Goal: Information Seeking & Learning: Find specific fact

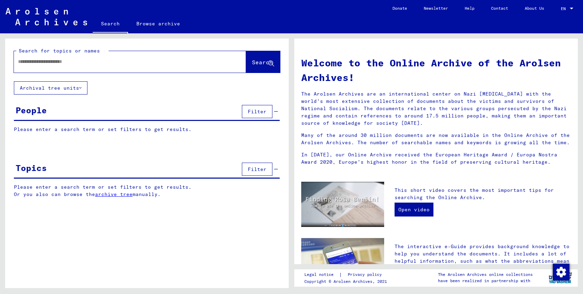
click at [96, 61] on input "text" at bounding box center [121, 61] width 207 height 7
type input "**********"
click at [84, 88] on button "Archival tree units" at bounding box center [51, 87] width 74 height 13
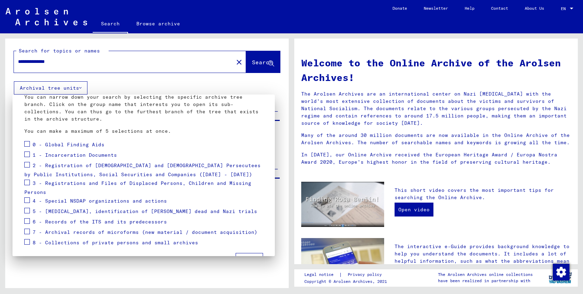
scroll to position [44, 0]
click at [26, 152] on span at bounding box center [27, 153] width 6 height 6
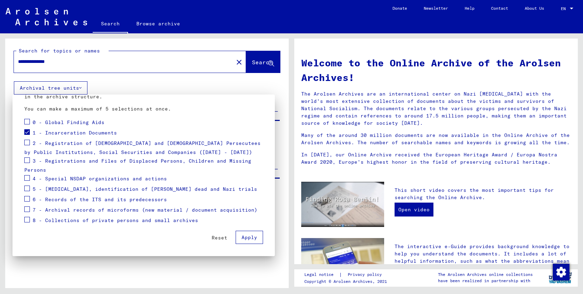
scroll to position [65, 0]
click at [249, 236] on span "Apply" at bounding box center [250, 237] width 16 height 6
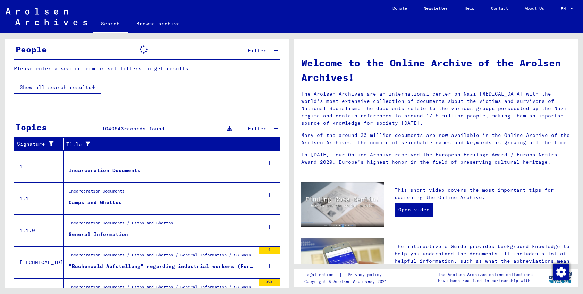
scroll to position [63, 0]
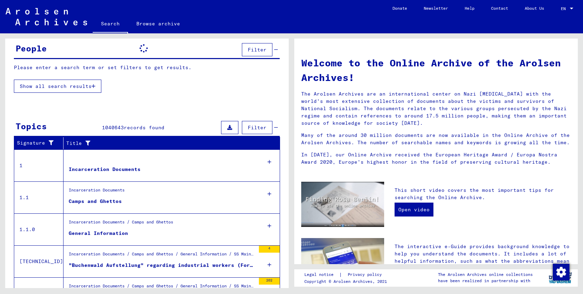
click at [106, 168] on div "Incarceration Documents" at bounding box center [105, 169] width 72 height 7
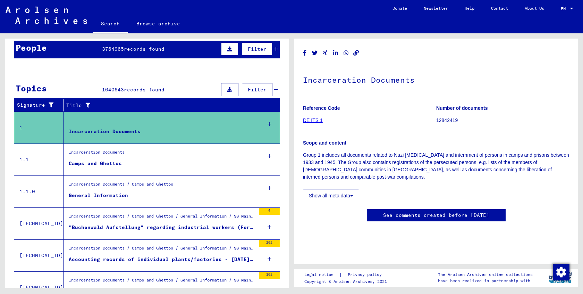
click at [354, 195] on icon at bounding box center [351, 195] width 3 height 5
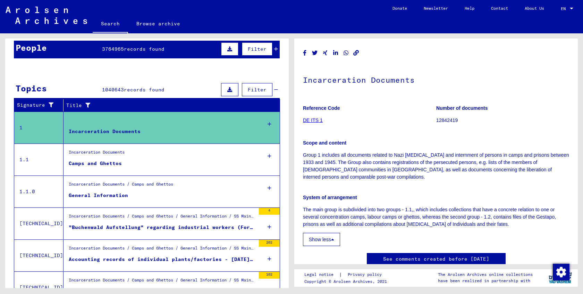
click at [354, 195] on b "System of arrangement" at bounding box center [330, 197] width 54 height 6
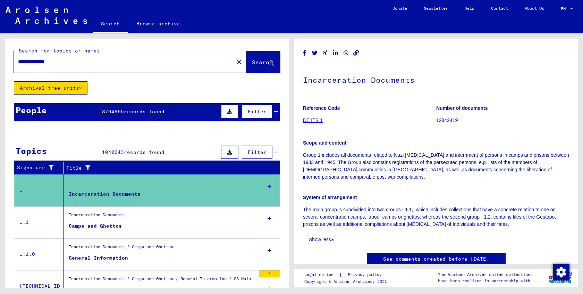
click at [264, 61] on span "Search" at bounding box center [262, 62] width 21 height 7
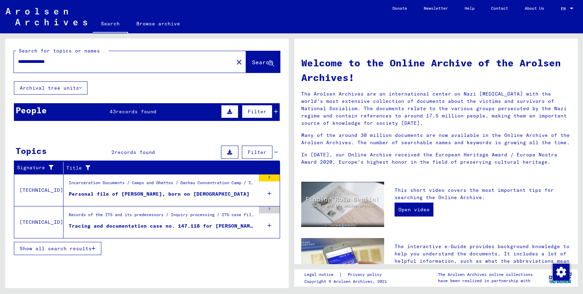
click at [114, 23] on link "Search" at bounding box center [110, 24] width 35 height 18
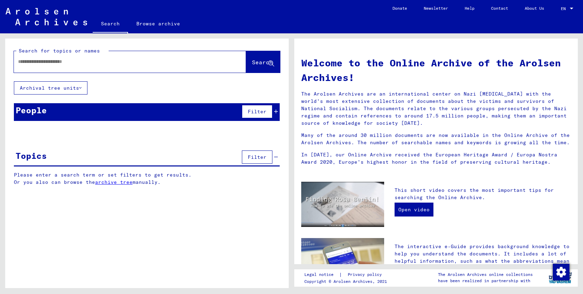
type input "**********"
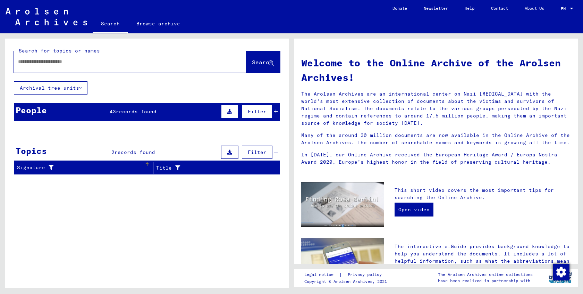
click at [122, 166] on div "Signature" at bounding box center [80, 167] width 127 height 7
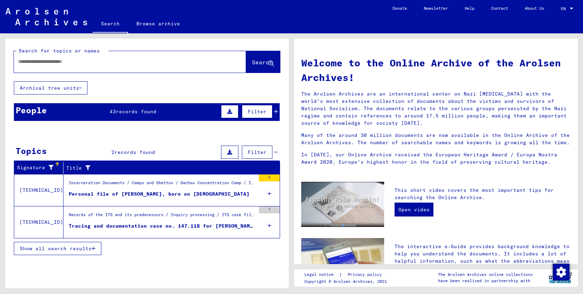
click at [147, 193] on div "Personal file of BENES, GIOVANNI, born on 5-Mar-1911" at bounding box center [159, 193] width 181 height 7
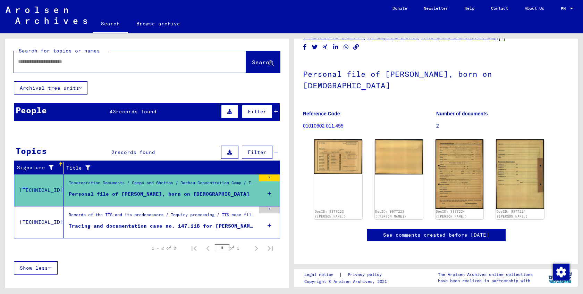
scroll to position [4, 0]
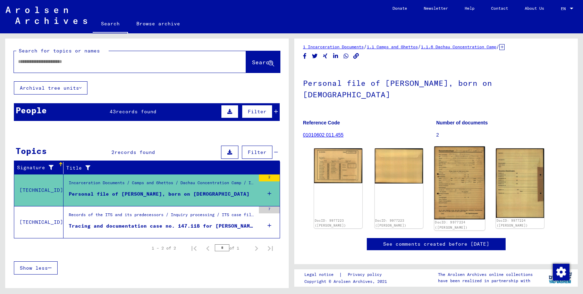
click at [447, 146] on img at bounding box center [459, 182] width 51 height 73
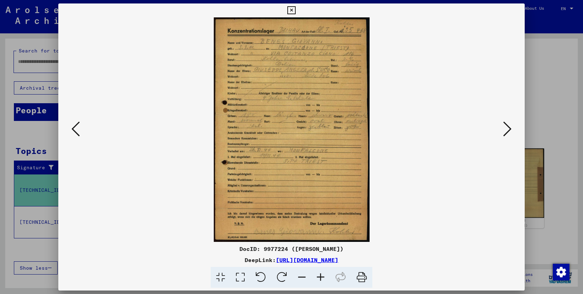
click at [447, 139] on img at bounding box center [292, 129] width 420 height 224
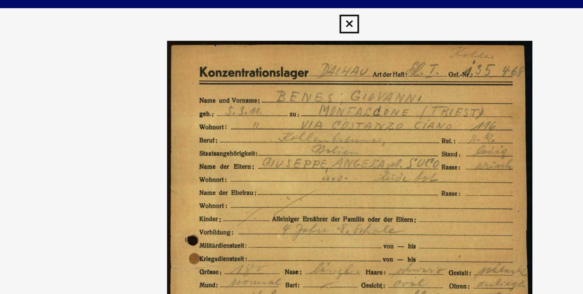
scroll to position [0, 0]
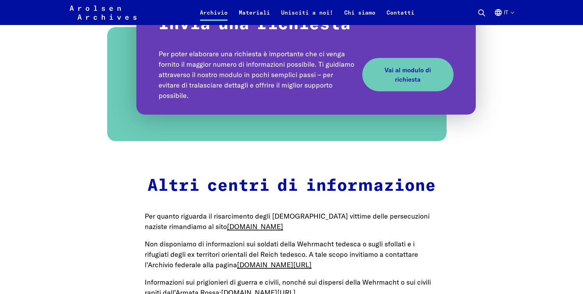
scroll to position [783, 0]
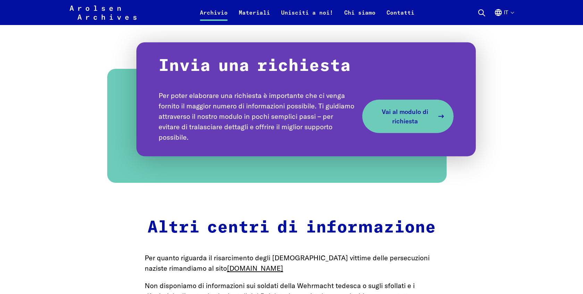
click at [394, 120] on span "Vai al modulo di richiesta" at bounding box center [405, 116] width 58 height 19
click at [411, 114] on span "Vai al modulo di richiesta" at bounding box center [405, 116] width 58 height 19
